Goal: Task Accomplishment & Management: Manage account settings

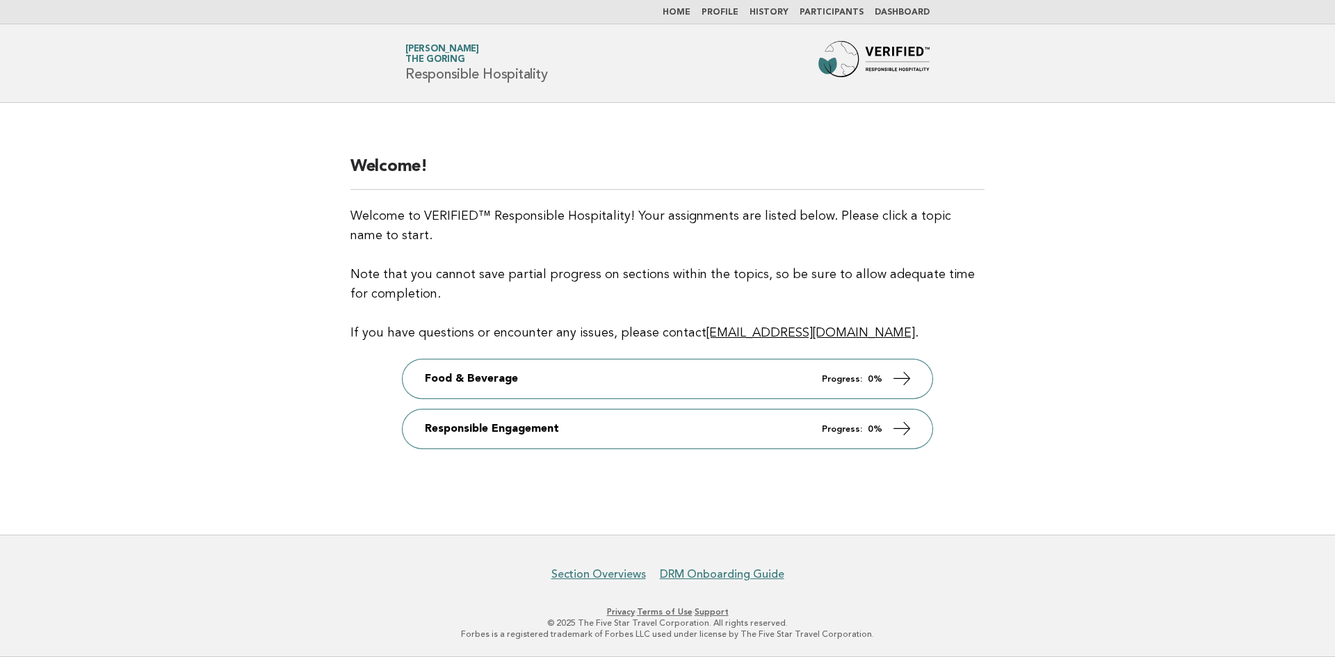
click at [848, 14] on link "Participants" at bounding box center [832, 12] width 64 height 8
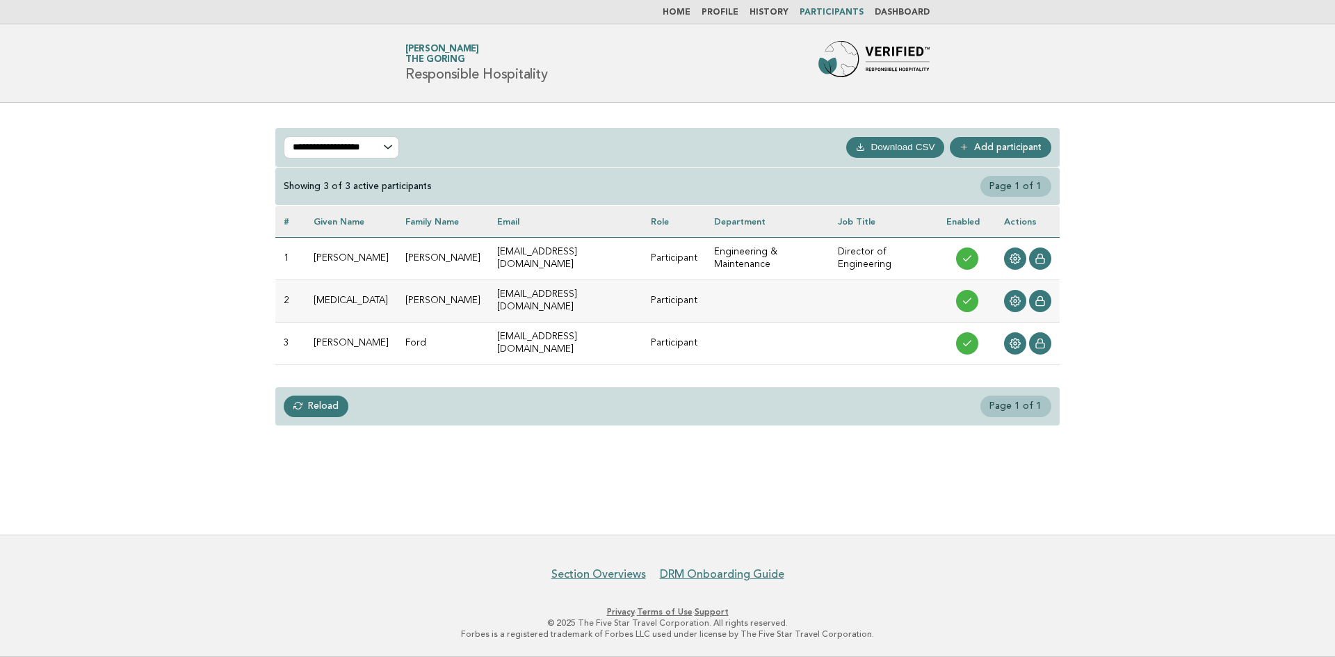
click at [987, 144] on link "Add participant" at bounding box center [1001, 147] width 102 height 21
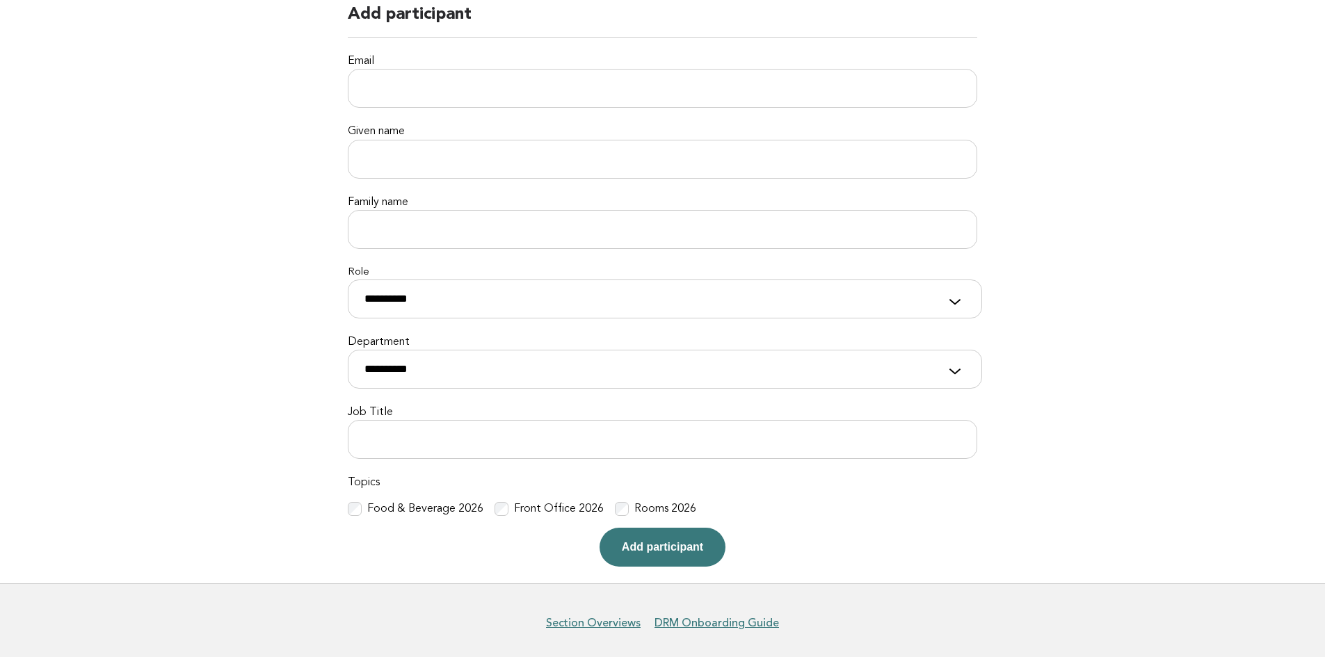
scroll to position [139, 0]
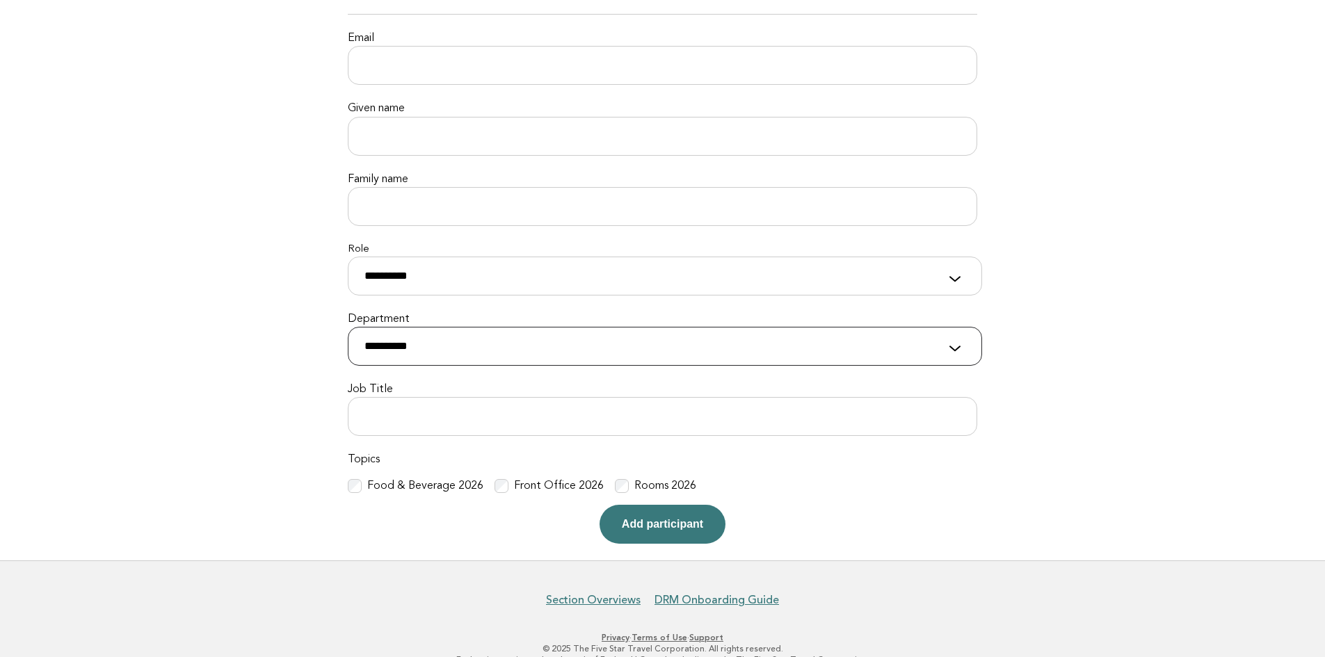
click at [939, 335] on select "**********" at bounding box center [665, 346] width 634 height 39
click at [948, 351] on select "**********" at bounding box center [665, 346] width 634 height 39
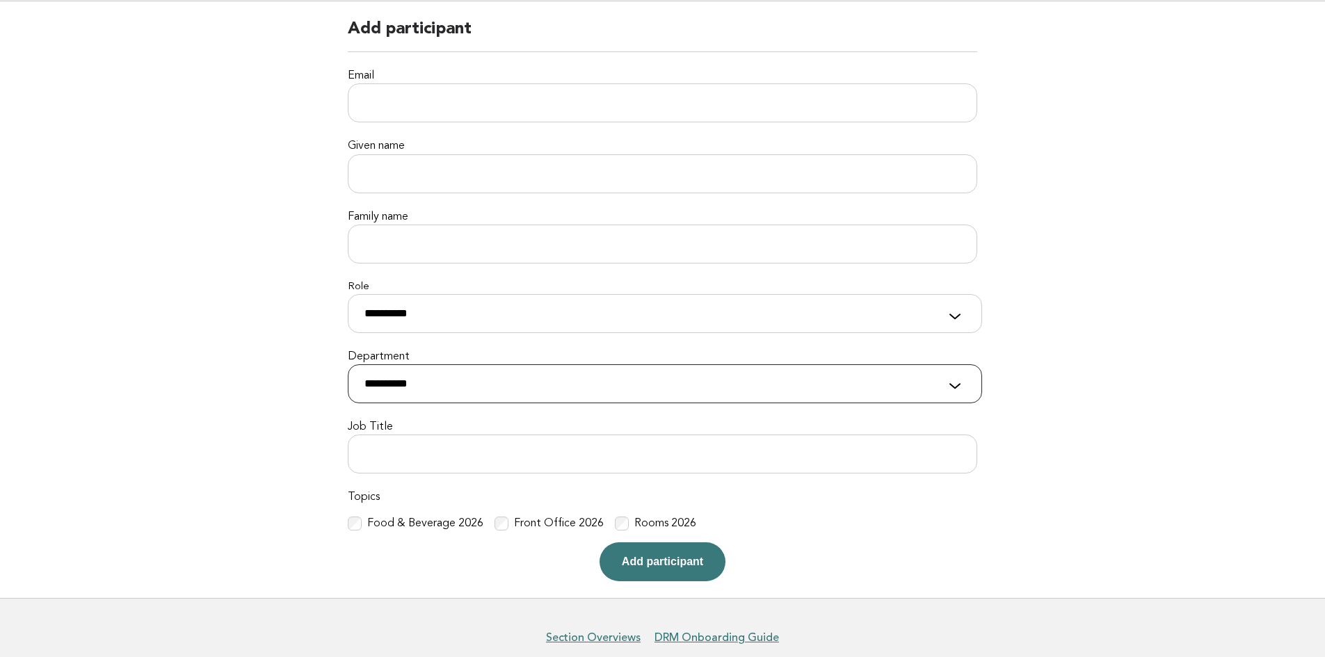
scroll to position [0, 0]
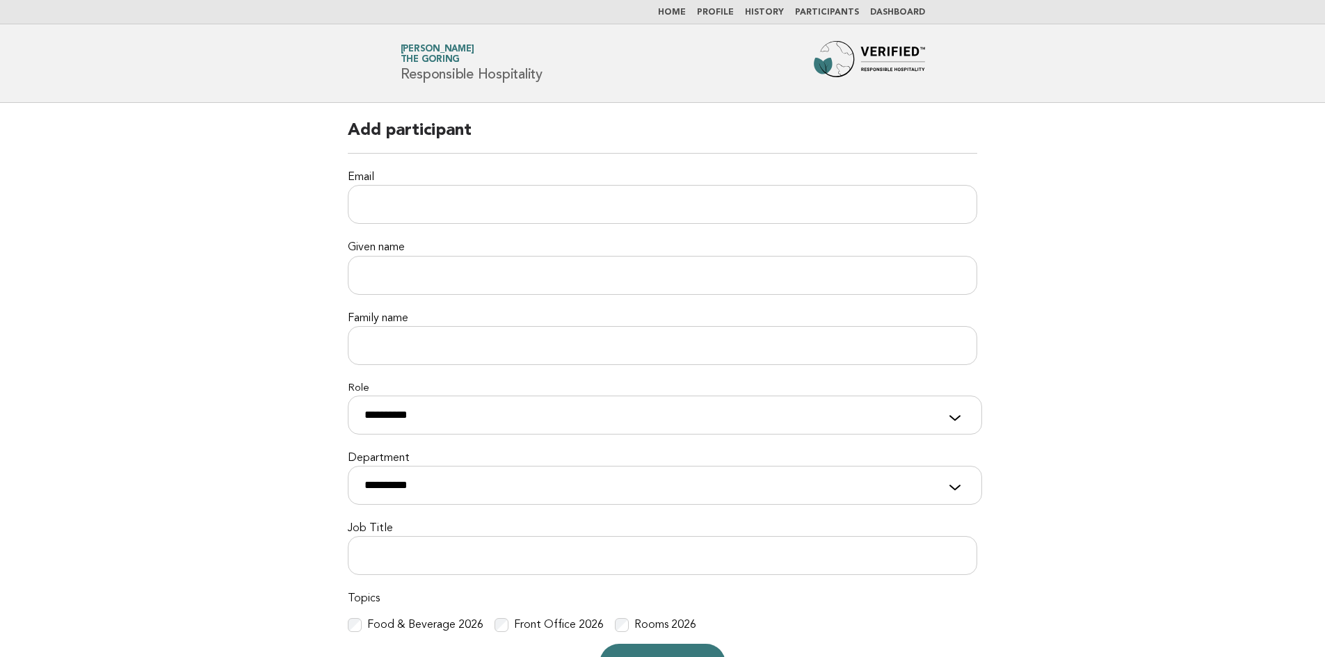
click at [834, 10] on link "Participants" at bounding box center [827, 12] width 64 height 8
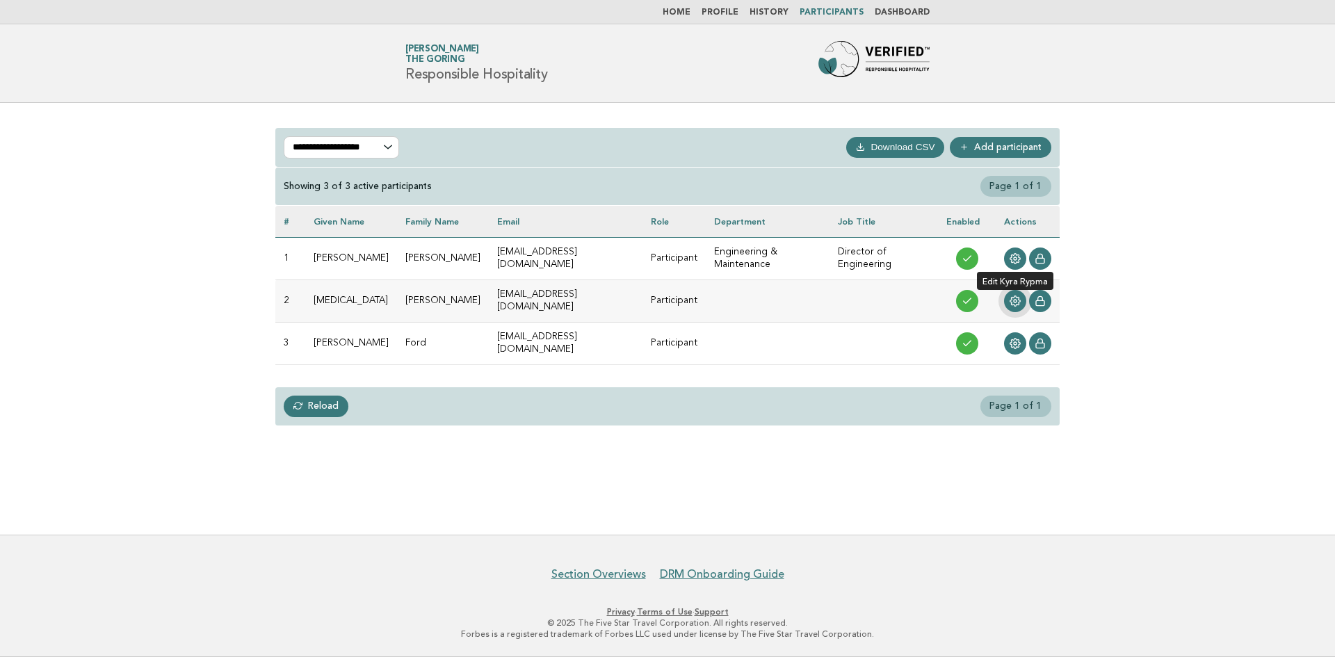
click at [1014, 302] on link at bounding box center [1015, 301] width 22 height 22
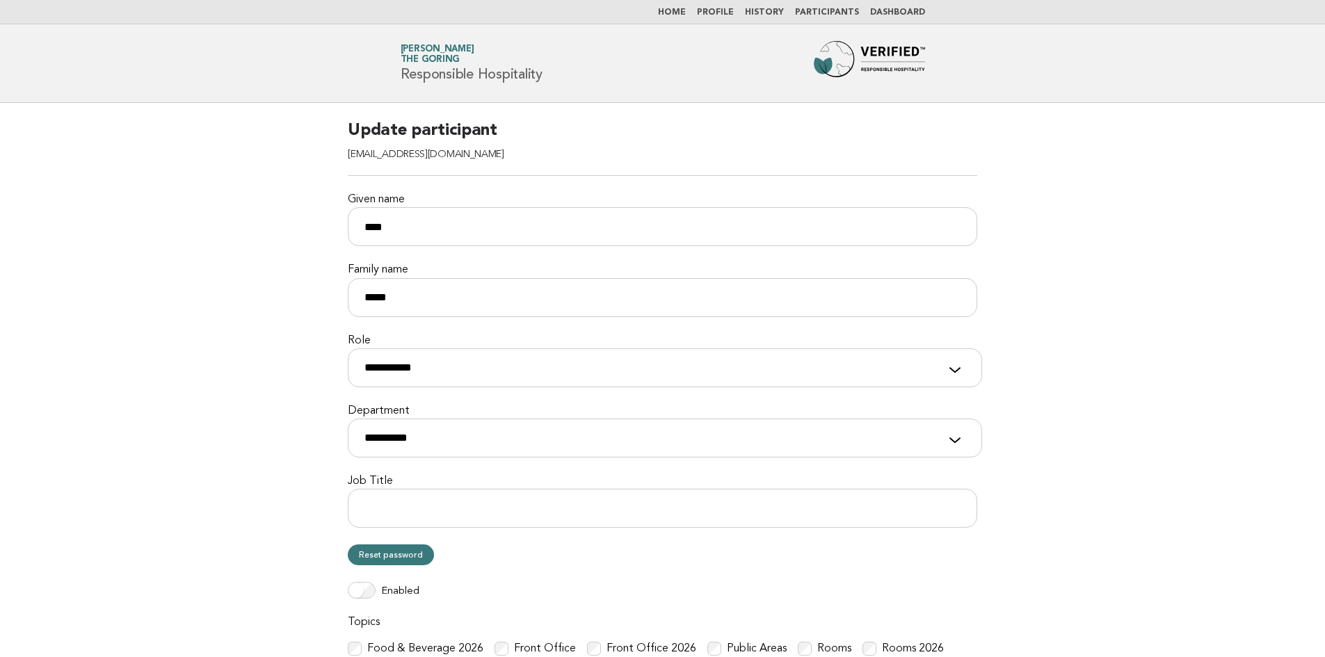
click at [836, 5] on nav "Home Profile History Participants Dashboard" at bounding box center [662, 12] width 1325 height 24
click at [833, 17] on li "Participants" at bounding box center [827, 12] width 64 height 11
click at [833, 6] on nav "Home Profile History Participants Dashboard" at bounding box center [662, 12] width 1325 height 24
click at [833, 10] on link "Participants" at bounding box center [827, 12] width 64 height 8
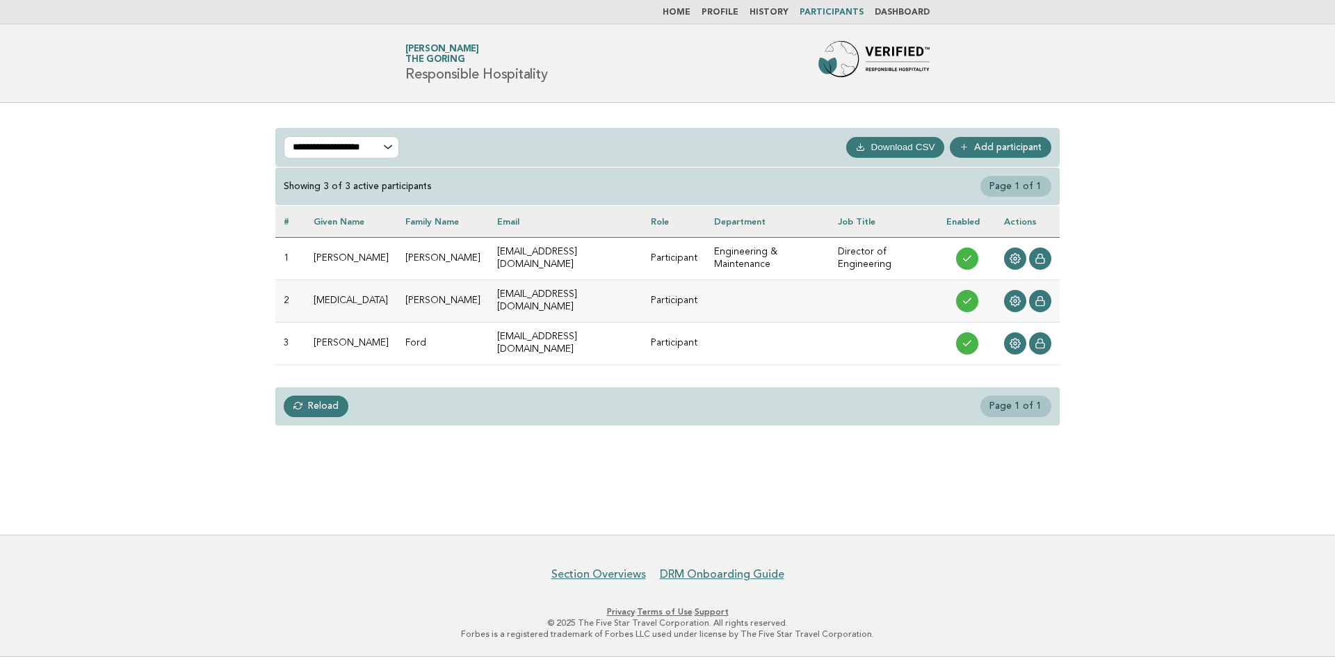
click at [731, 7] on li "Profile" at bounding box center [720, 12] width 37 height 11
click at [728, 10] on link "Profile" at bounding box center [720, 12] width 37 height 8
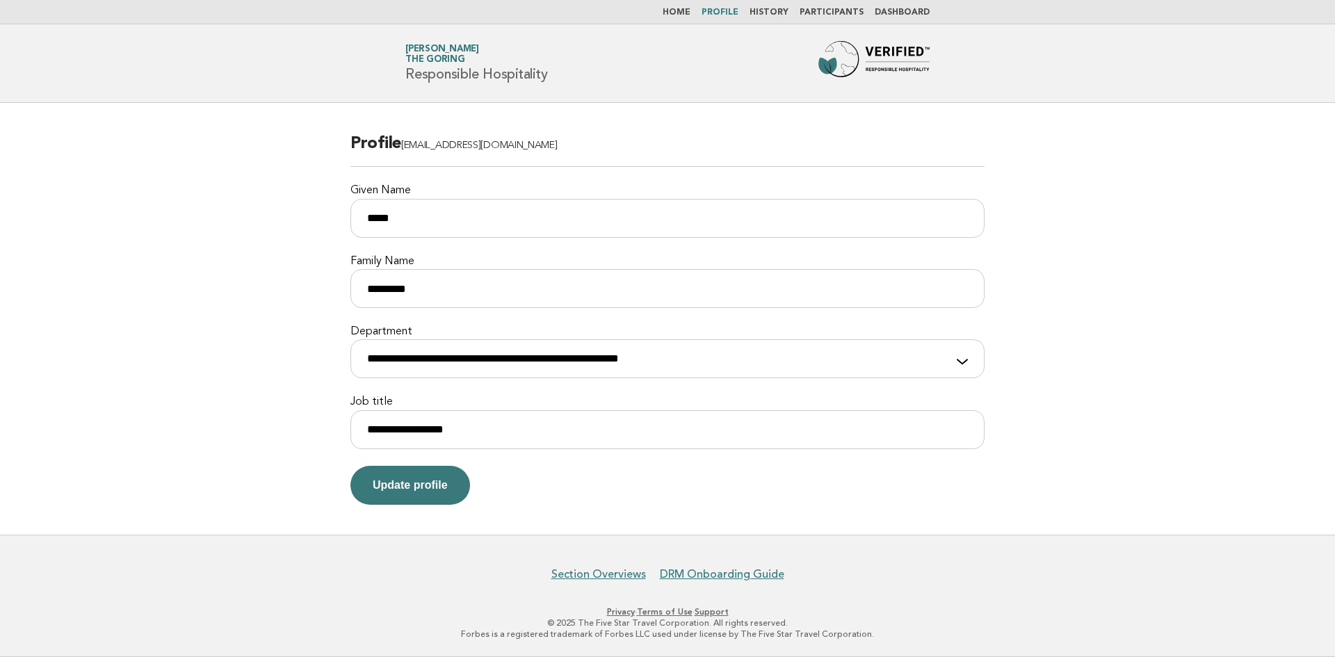
click at [854, 11] on link "Participants" at bounding box center [832, 12] width 64 height 8
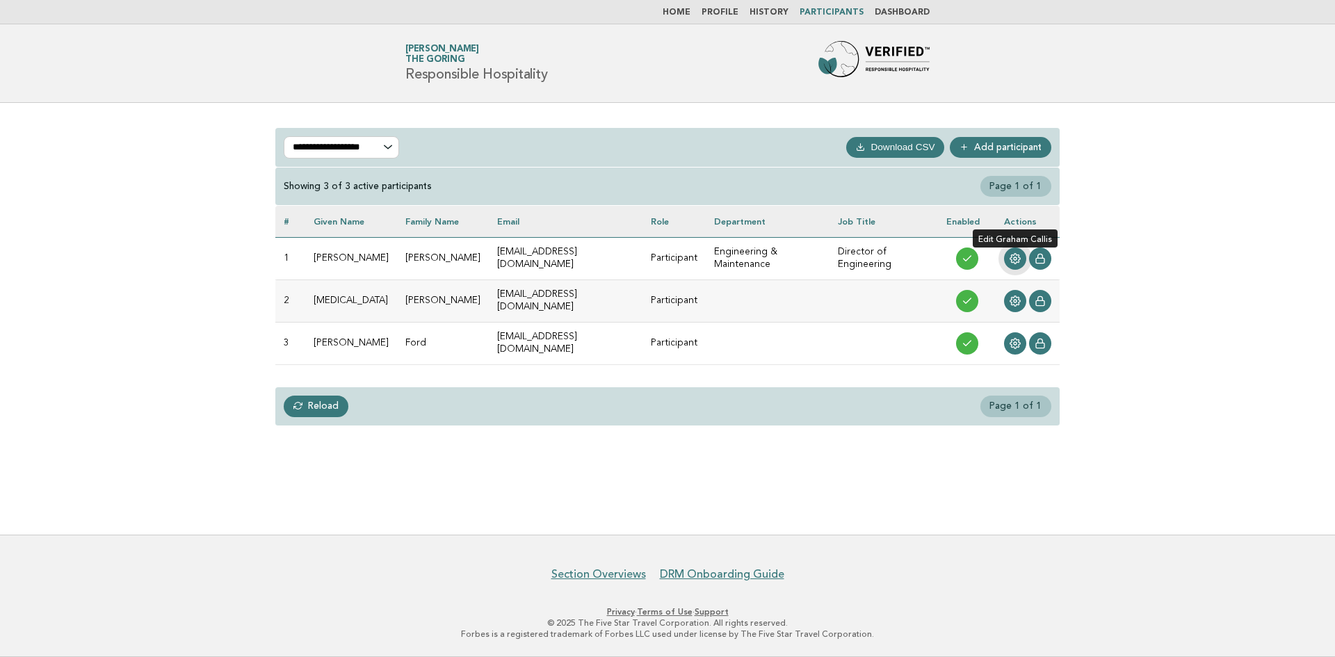
click at [1017, 253] on icon at bounding box center [1015, 258] width 11 height 11
